Goal: Communication & Community: Share content

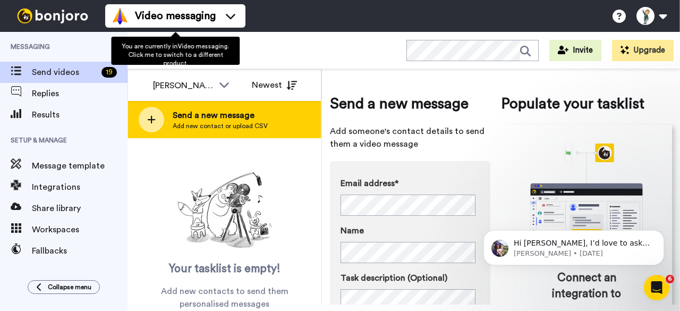
scroll to position [106, 0]
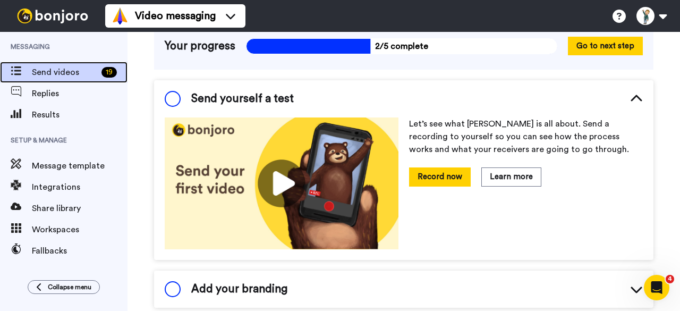
click at [77, 77] on span "Send videos" at bounding box center [64, 72] width 65 height 13
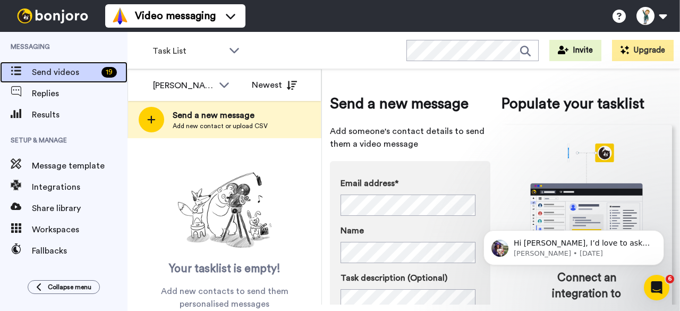
click at [19, 71] on icon at bounding box center [16, 70] width 11 height 9
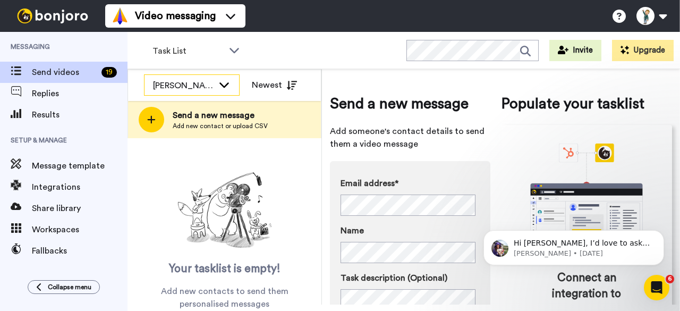
click at [230, 85] on icon at bounding box center [224, 84] width 13 height 11
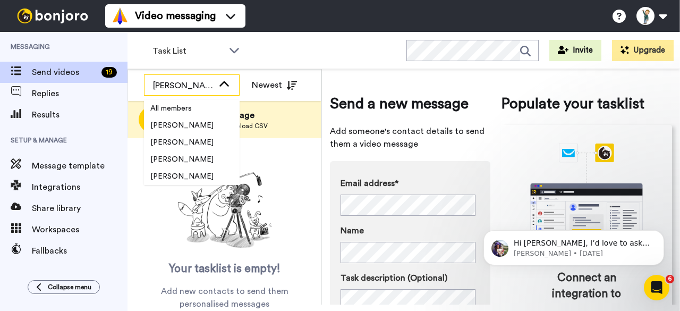
click at [227, 85] on icon at bounding box center [224, 83] width 10 height 5
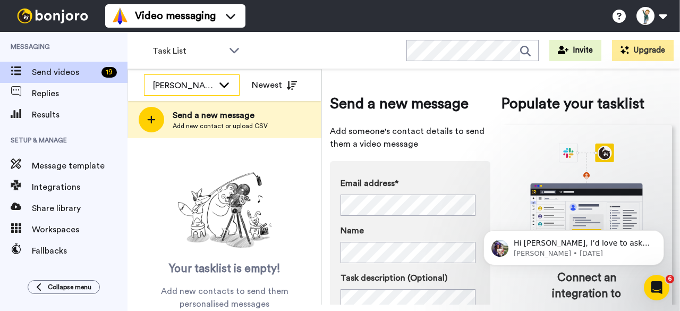
click at [224, 86] on icon at bounding box center [224, 84] width 13 height 11
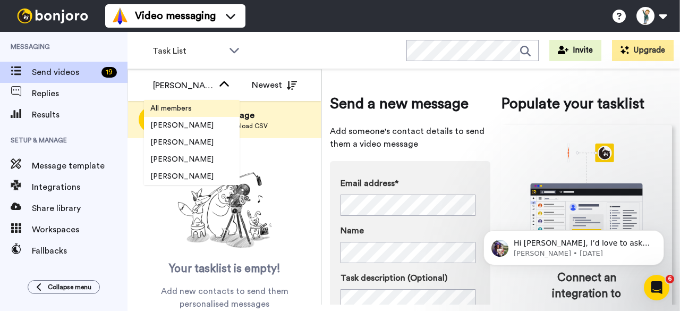
click at [189, 106] on span "All members" at bounding box center [171, 108] width 54 height 11
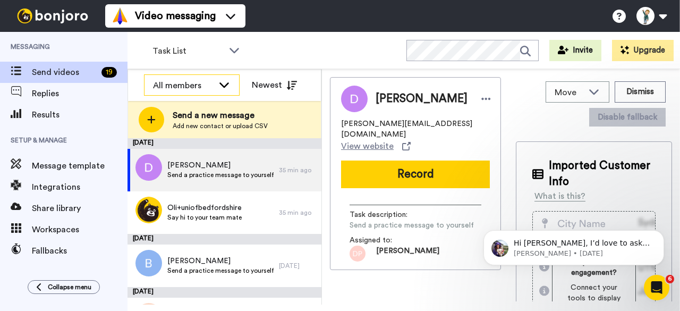
click at [223, 83] on icon at bounding box center [224, 84] width 13 height 11
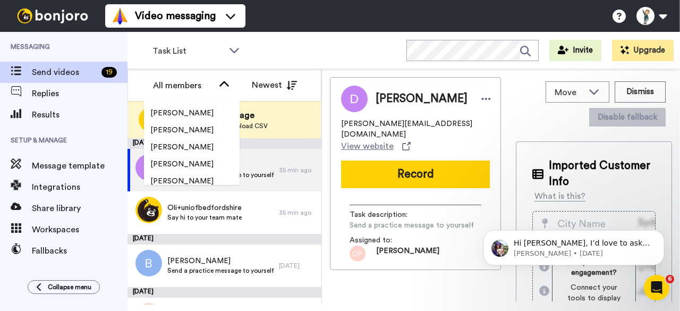
scroll to position [1116, 0]
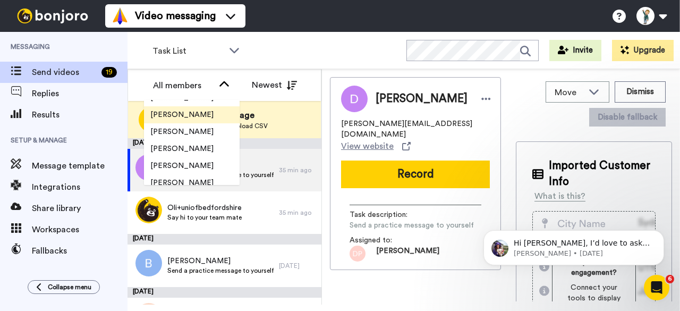
click at [184, 119] on span "[PERSON_NAME]" at bounding box center [182, 114] width 76 height 11
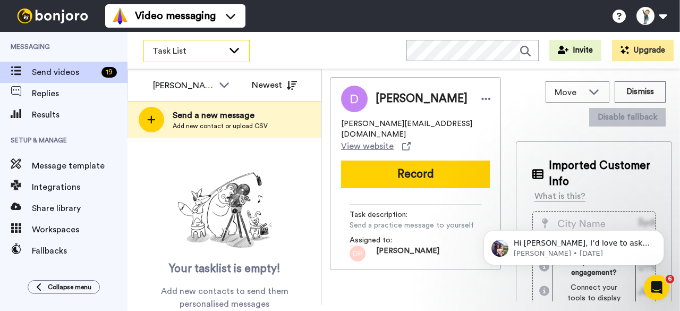
click at [236, 49] on icon at bounding box center [234, 50] width 13 height 11
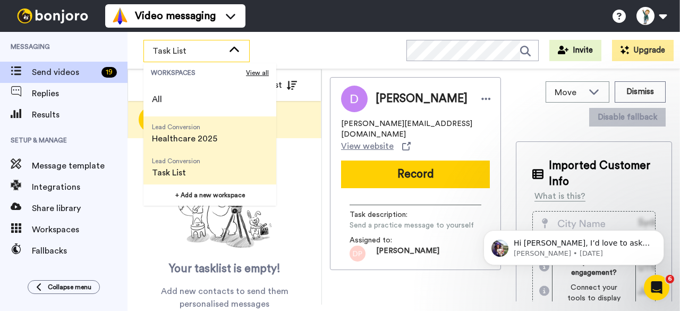
click at [176, 131] on span "Lead Conversion" at bounding box center [184, 127] width 65 height 9
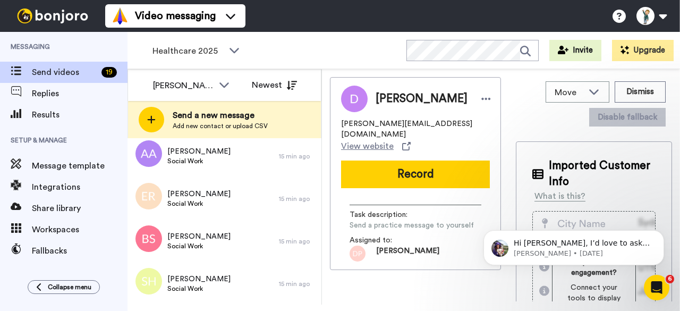
scroll to position [67, 0]
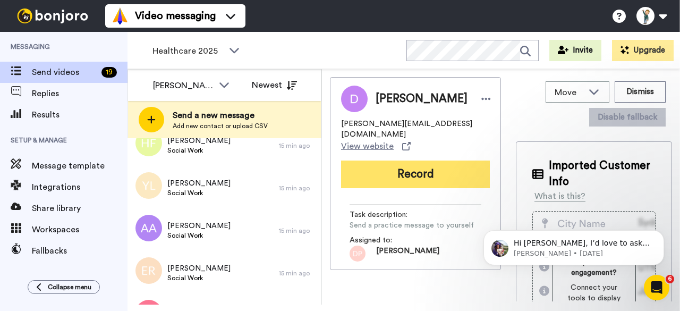
click at [408, 168] on button "Record" at bounding box center [415, 175] width 149 height 28
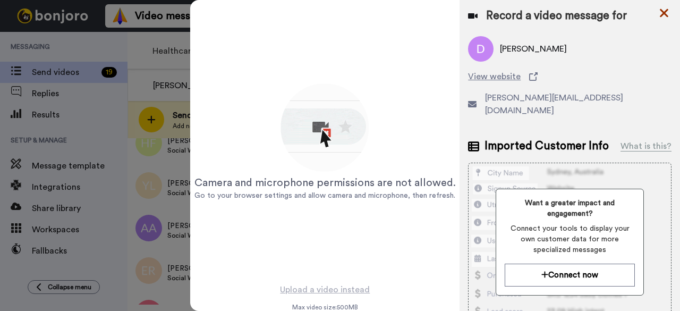
click at [664, 13] on icon at bounding box center [664, 13] width 9 height 9
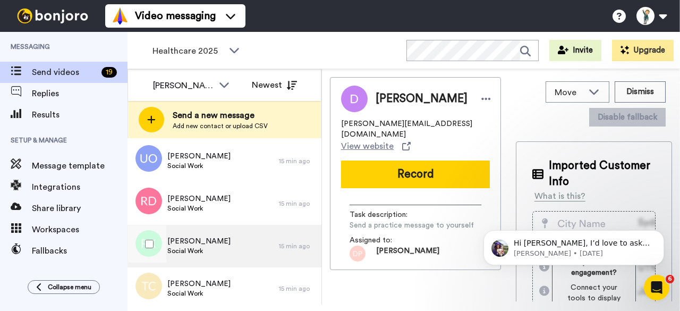
scroll to position [652, 0]
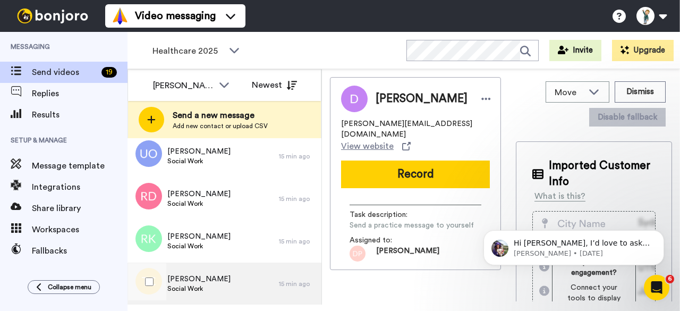
click at [228, 284] on div "Tanya Julien Social Work" at bounding box center [203, 284] width 151 height 43
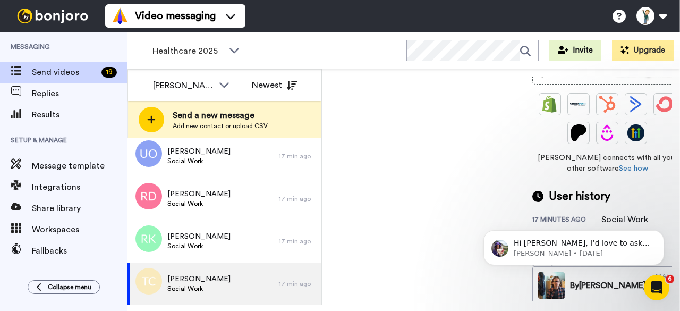
scroll to position [318, 0]
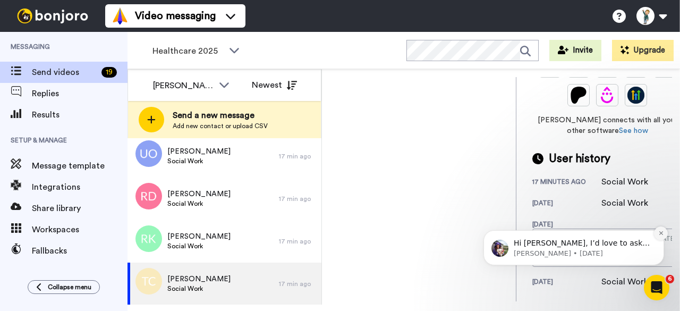
click at [662, 233] on icon "Dismiss notification" at bounding box center [661, 233] width 4 height 4
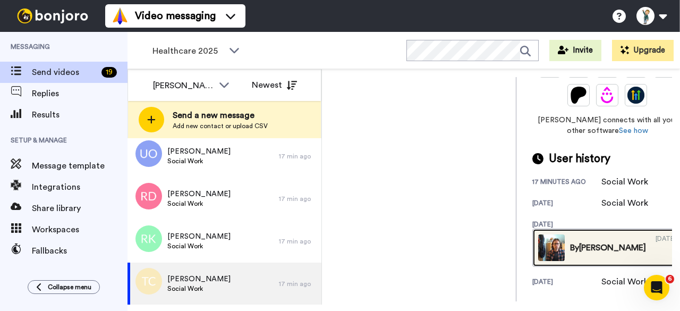
click at [596, 250] on link "By Matthew 08/20/2024" at bounding box center [608, 248] width 150 height 38
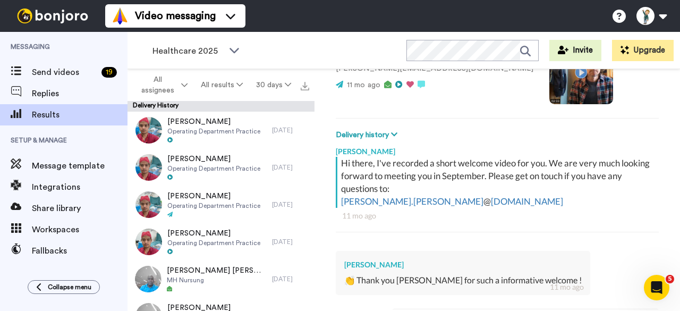
scroll to position [2, 0]
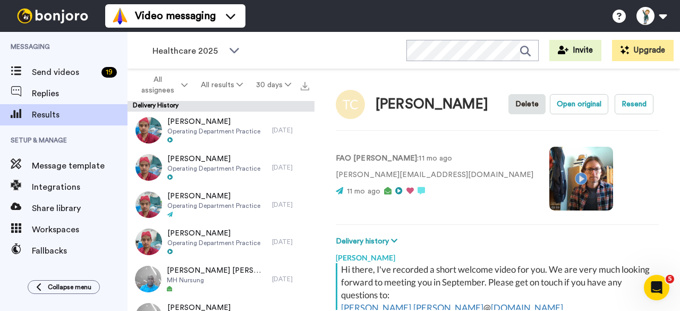
click at [550, 176] on video at bounding box center [582, 179] width 64 height 64
type textarea "x"
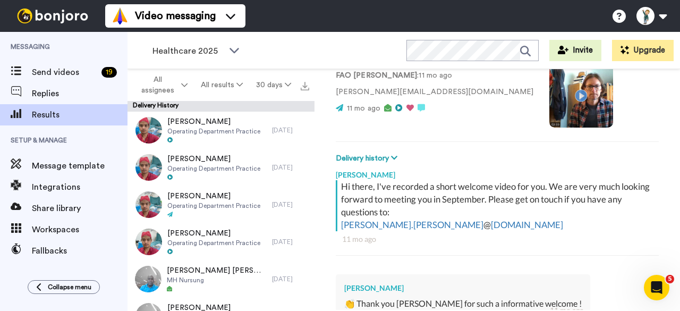
scroll to position [55, 0]
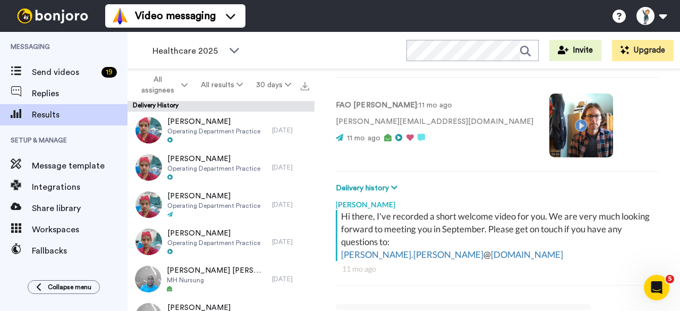
click at [550, 133] on video at bounding box center [582, 126] width 64 height 64
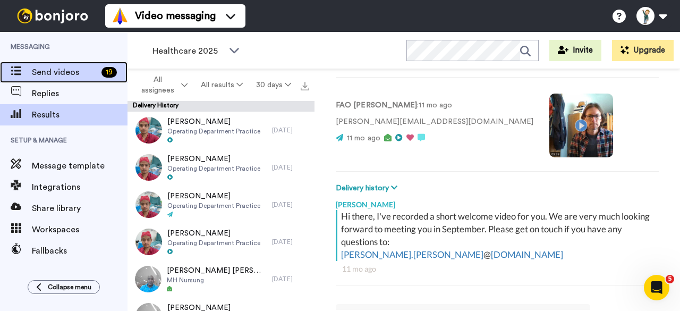
click at [60, 71] on span "Send videos" at bounding box center [64, 72] width 65 height 13
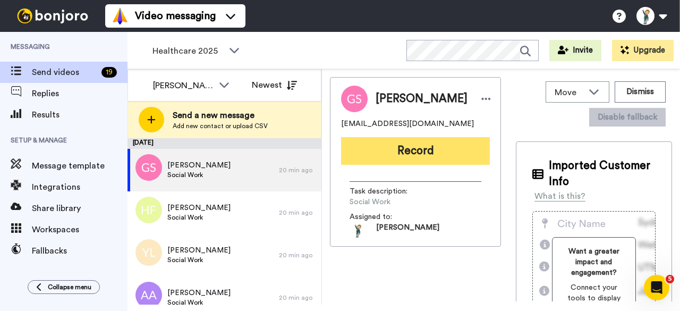
click at [407, 161] on button "Record" at bounding box center [415, 151] width 149 height 28
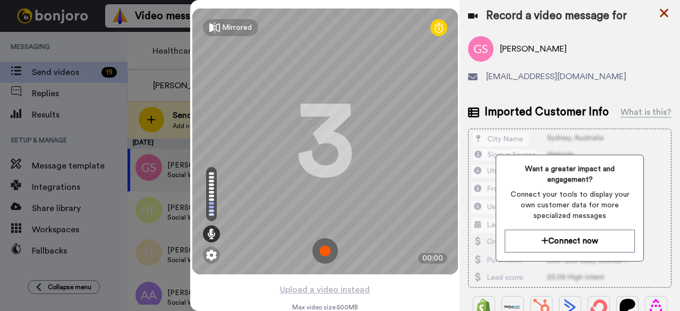
click at [664, 14] on icon at bounding box center [664, 12] width 11 height 13
